Goal: Task Accomplishment & Management: Manage account settings

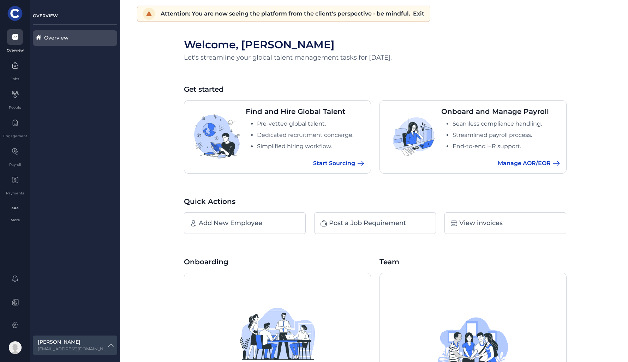
click at [343, 162] on span "Start Sourcing" at bounding box center [334, 163] width 42 height 8
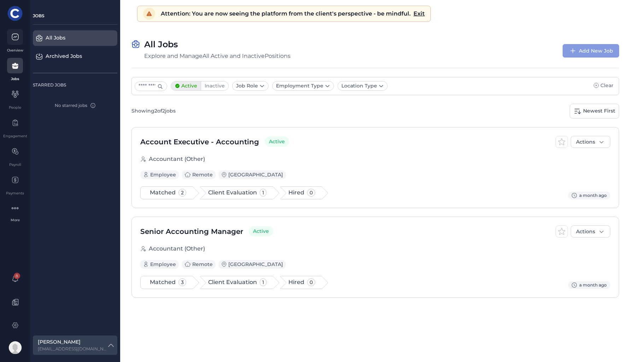
click at [18, 39] on icon at bounding box center [15, 37] width 6 height 6
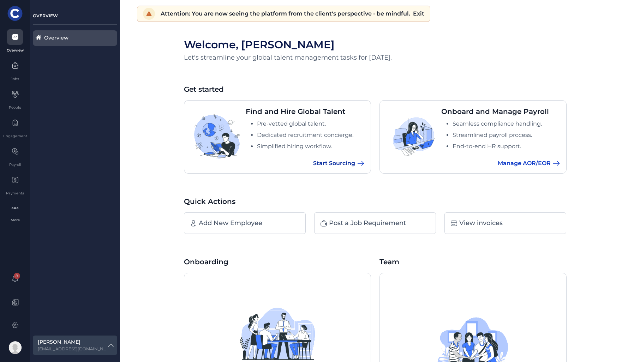
click at [334, 162] on span "Start Sourcing" at bounding box center [334, 163] width 42 height 8
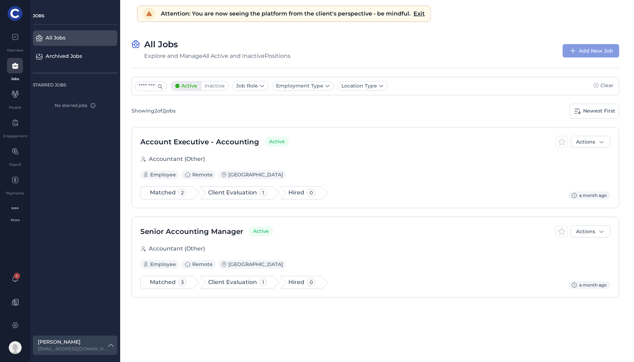
click at [358, 112] on div "Showing 2 of 2 jobs Newest First" at bounding box center [374, 111] width 487 height 15
click at [218, 143] on span "Account Executive - Accounting" at bounding box center [199, 142] width 119 height 11
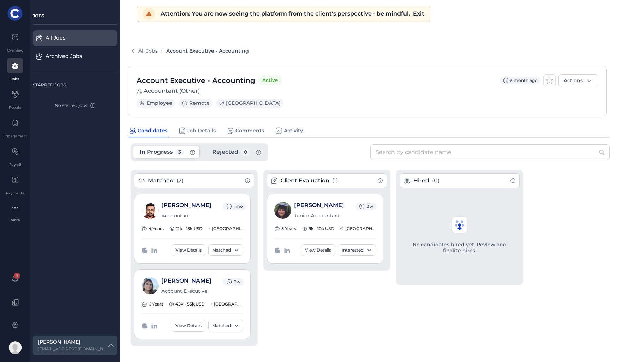
scroll to position [4, 0]
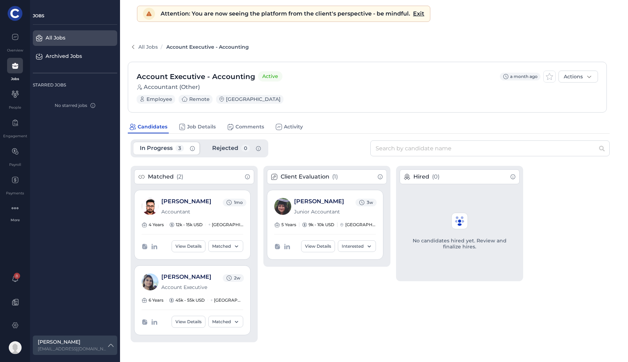
click at [355, 90] on span "Accountant (Other)" at bounding box center [368, 88] width 462 height 10
click at [179, 199] on link "[PERSON_NAME]" at bounding box center [186, 201] width 50 height 7
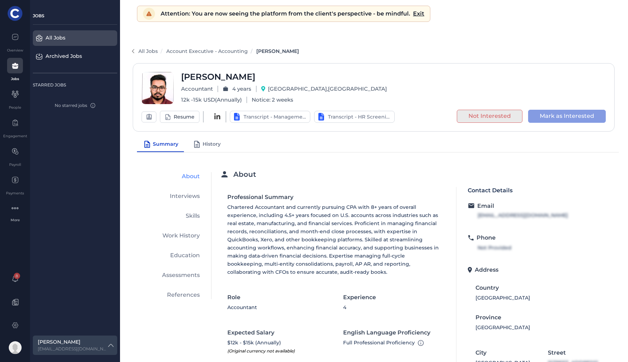
click at [383, 47] on div "All Jobs Account Executive - Accounting [PERSON_NAME]" at bounding box center [372, 51] width 489 height 9
click at [204, 51] on span "Account Executive - Accounting" at bounding box center [207, 51] width 82 height 6
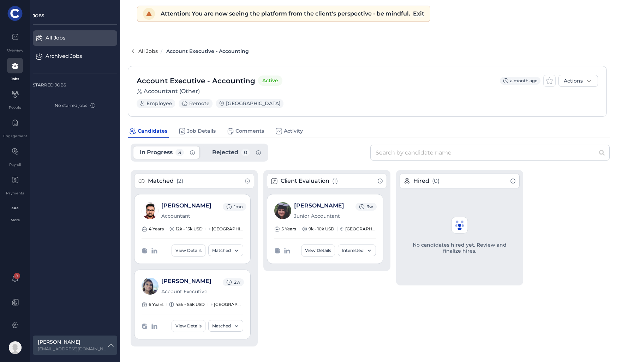
click at [146, 54] on link "All Jobs" at bounding box center [147, 51] width 19 height 6
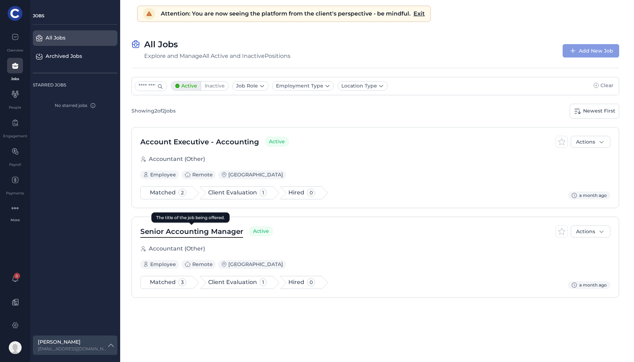
click at [196, 230] on span "Senior Accounting Manager" at bounding box center [191, 231] width 103 height 11
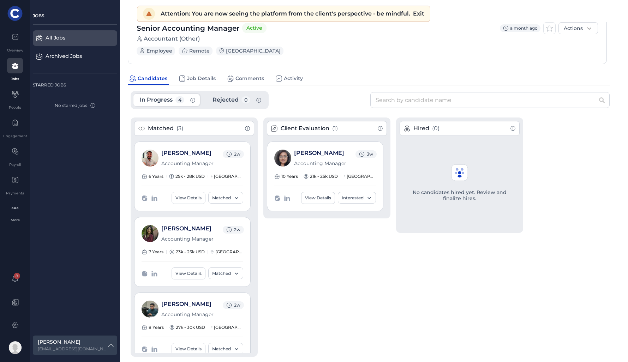
scroll to position [67, 0]
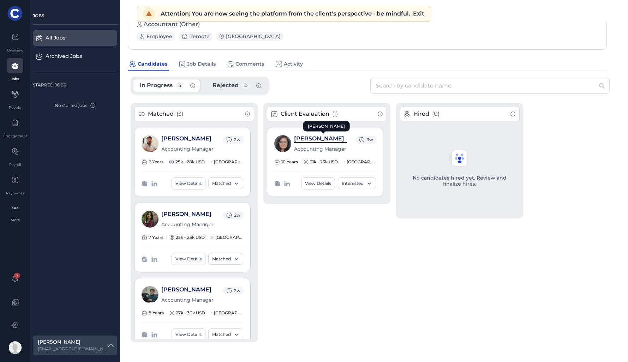
click at [310, 139] on link "[PERSON_NAME]" at bounding box center [319, 138] width 50 height 7
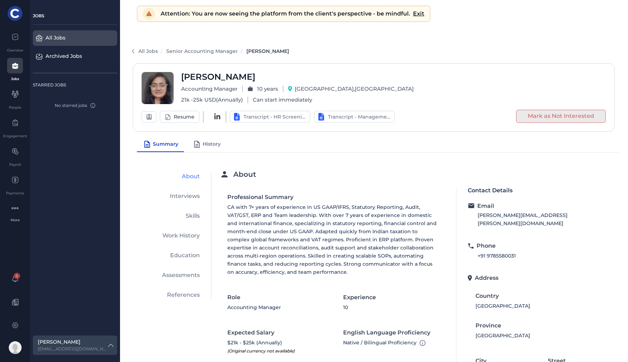
click at [369, 41] on div "All Jobs Senior Accounting Manager [PERSON_NAME]" at bounding box center [372, 52] width 489 height 24
click at [361, 49] on div "All Jobs Senior Accounting Manager [PERSON_NAME]" at bounding box center [372, 51] width 489 height 9
click at [359, 49] on div "All Jobs Senior Accounting Manager [PERSON_NAME]" at bounding box center [372, 51] width 489 height 9
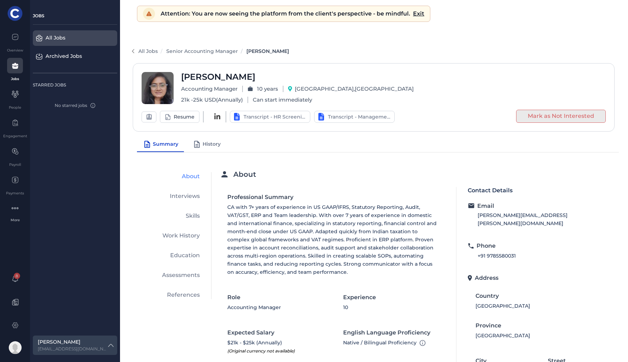
click at [351, 41] on div "All Jobs Senior Accounting Manager [PERSON_NAME]" at bounding box center [372, 52] width 489 height 24
click at [344, 46] on div "All Jobs Senior Accounting Manager [PERSON_NAME]" at bounding box center [372, 52] width 489 height 24
click at [346, 49] on div "All Jobs Senior Accounting Manager [PERSON_NAME]" at bounding box center [372, 51] width 489 height 9
click at [347, 48] on div "All Jobs Senior Accounting Manager [PERSON_NAME]" at bounding box center [372, 51] width 489 height 9
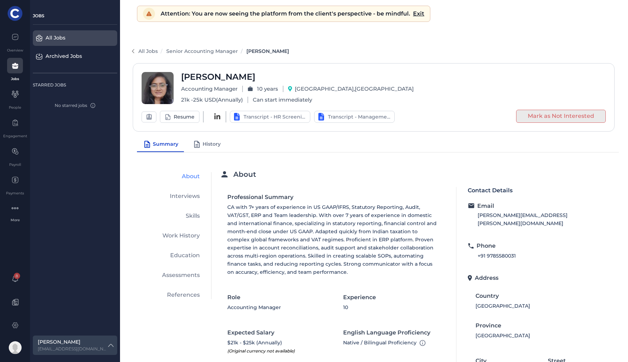
click at [396, 143] on div "Summary History" at bounding box center [378, 144] width 482 height 15
click at [219, 47] on div "All Jobs Senior Accounting Manager [PERSON_NAME]" at bounding box center [372, 52] width 489 height 24
click at [218, 48] on span "Senior Accounting Manager" at bounding box center [202, 51] width 72 height 6
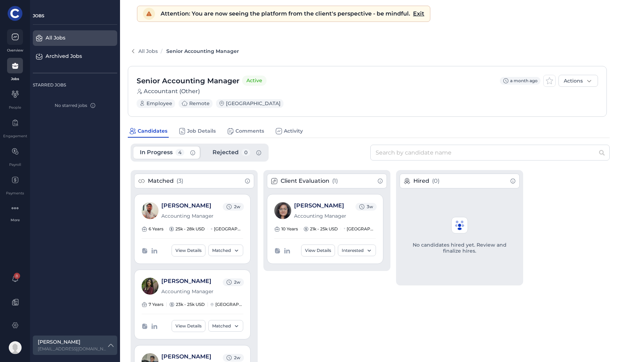
click at [21, 39] on div at bounding box center [15, 37] width 16 height 16
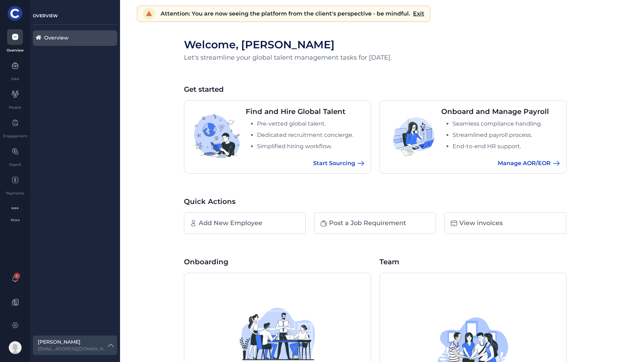
click at [339, 163] on span "Start Sourcing" at bounding box center [334, 163] width 42 height 8
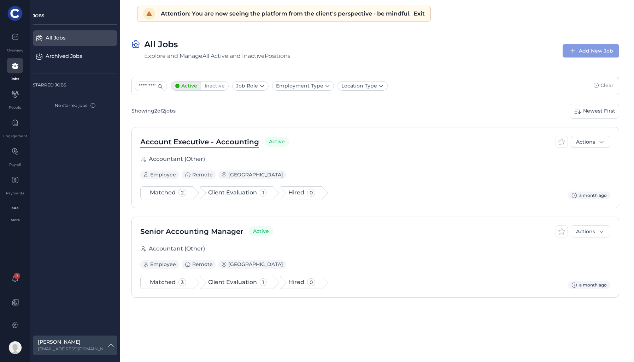
click at [227, 141] on span "Account Executive - Accounting" at bounding box center [199, 142] width 119 height 11
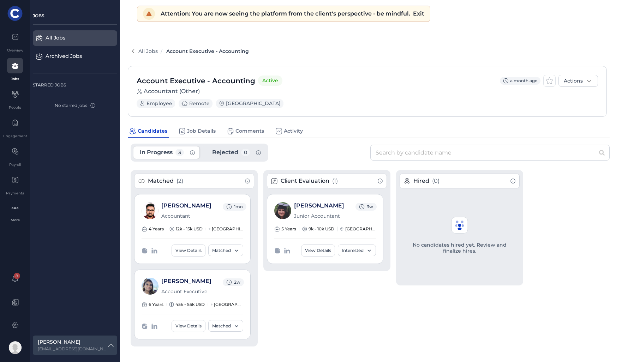
scroll to position [4, 0]
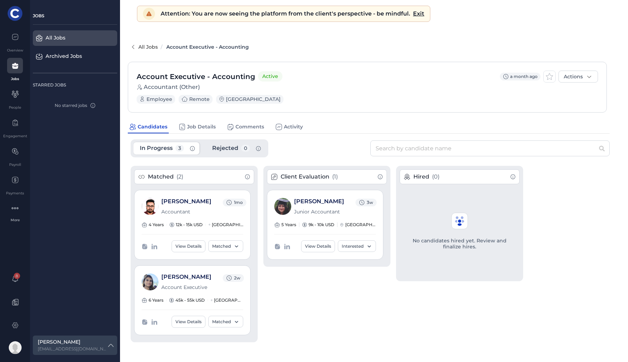
click at [152, 45] on link "All Jobs" at bounding box center [147, 47] width 19 height 6
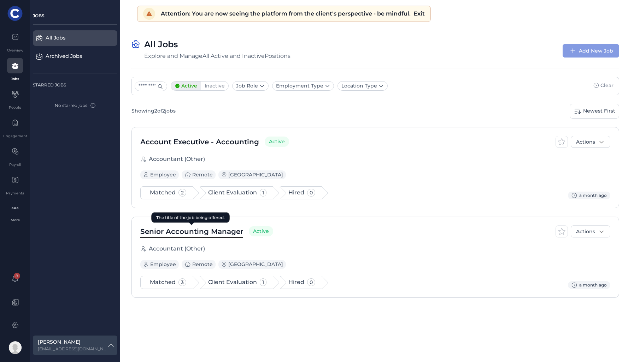
click at [220, 231] on span "Senior Accounting Manager" at bounding box center [191, 231] width 103 height 11
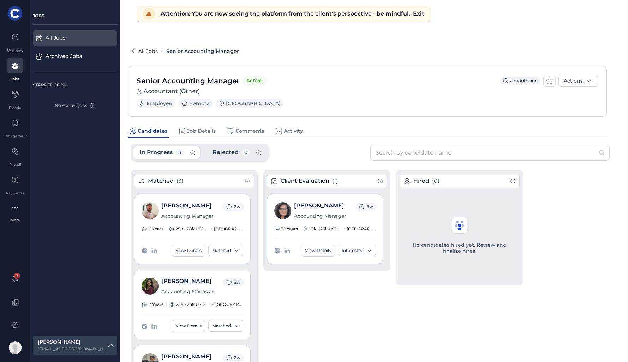
click at [147, 53] on link "All Jobs" at bounding box center [147, 51] width 19 height 6
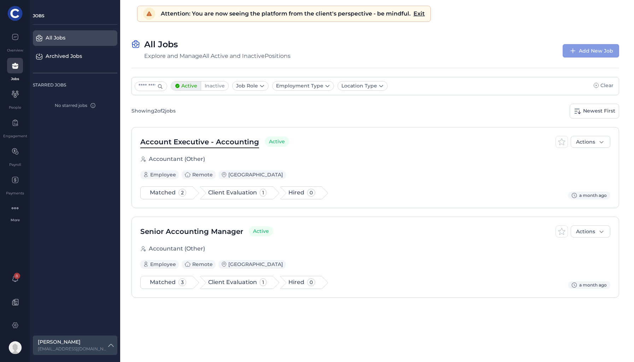
click at [232, 144] on span "Account Executive - Accounting" at bounding box center [199, 142] width 119 height 11
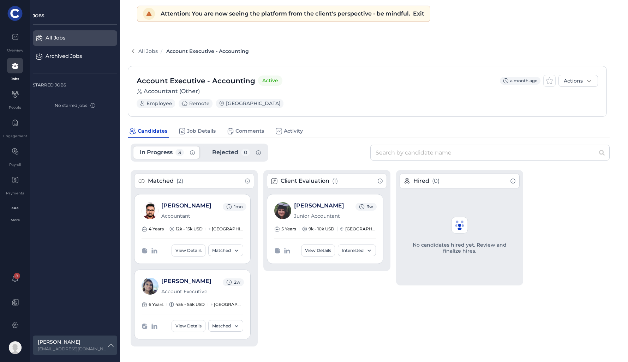
scroll to position [4, 0]
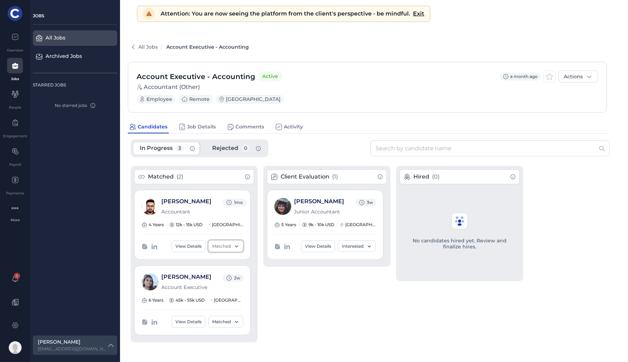
click at [230, 244] on span "Matched" at bounding box center [221, 246] width 19 height 4
click at [269, 276] on div "Matched ( 2 ) [PERSON_NAME] Accountant 1mo 4 Years 12k - 15k USD [GEOGRAPHIC_DA…" at bounding box center [374, 258] width 486 height 185
click at [361, 82] on div "Account Executive - Accounting Active a month ago Actions" at bounding box center [368, 77] width 462 height 12
click at [369, 77] on div "Account Executive - Accounting Active a month ago Actions" at bounding box center [368, 77] width 462 height 12
click at [372, 79] on div "Account Executive - Accounting Active a month ago Actions" at bounding box center [368, 77] width 462 height 12
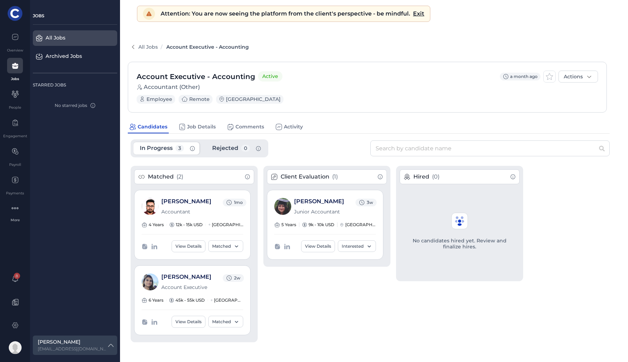
click at [350, 80] on div "Account Executive - Accounting Active a month ago Actions" at bounding box center [368, 77] width 462 height 12
click at [346, 82] on div "Account Executive - Accounting Active a month ago Actions" at bounding box center [368, 77] width 462 height 12
click at [348, 79] on div "Account Executive - Accounting Active a month ago Actions" at bounding box center [368, 77] width 462 height 12
